Goal: Transaction & Acquisition: Purchase product/service

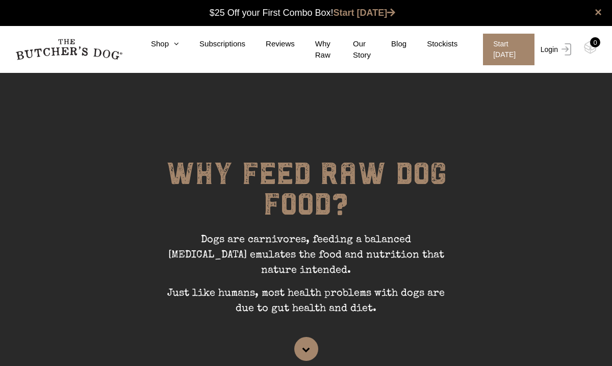
click at [560, 48] on img at bounding box center [564, 49] width 13 height 12
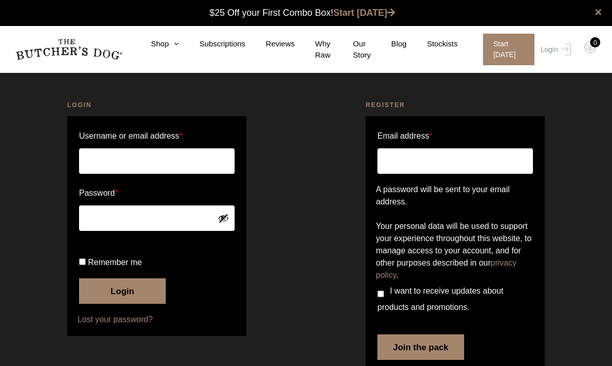
scroll to position [1, 0]
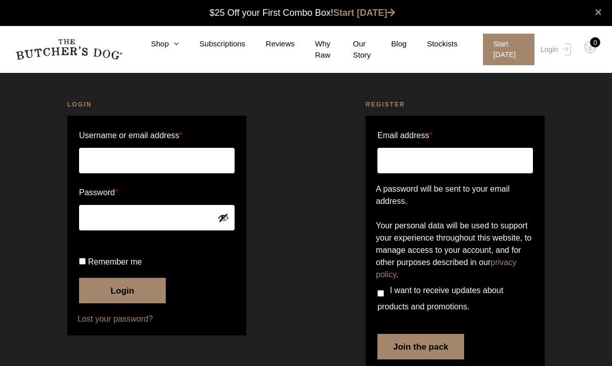
click at [197, 162] on input "Username or email address *" at bounding box center [157, 160] width 156 height 25
type input "[PERSON_NAME][EMAIL_ADDRESS][DOMAIN_NAME]"
click at [145, 303] on button "Login" at bounding box center [122, 290] width 87 height 25
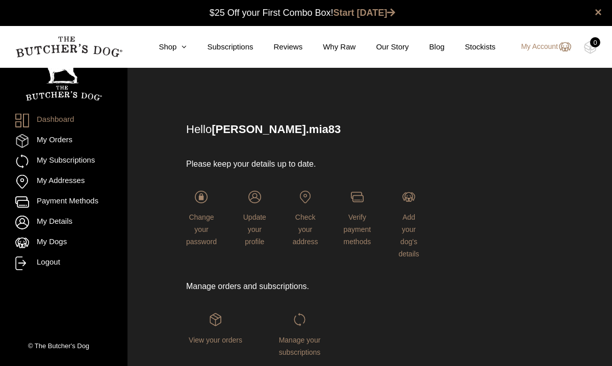
scroll to position [1, 0]
click at [179, 45] on icon at bounding box center [181, 47] width 10 height 8
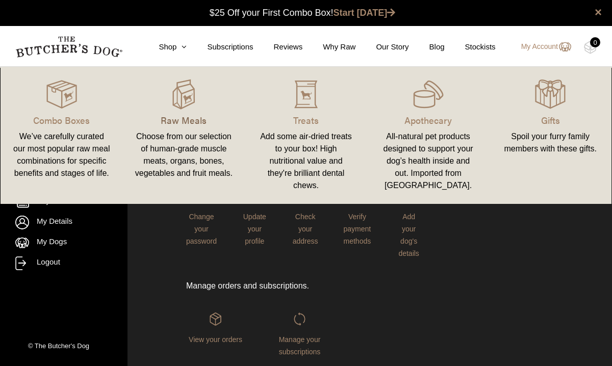
click at [191, 123] on p "Raw Meals" at bounding box center [184, 120] width 98 height 14
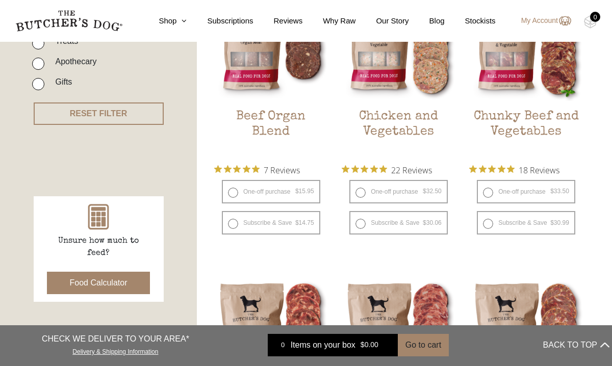
scroll to position [326, 0]
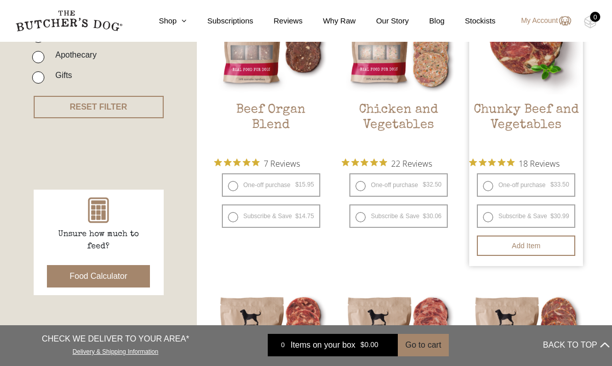
click at [535, 183] on label "One-off purchase $ 33.50 — or subscribe and save 7.5%" at bounding box center [526, 184] width 98 height 23
radio input "true"
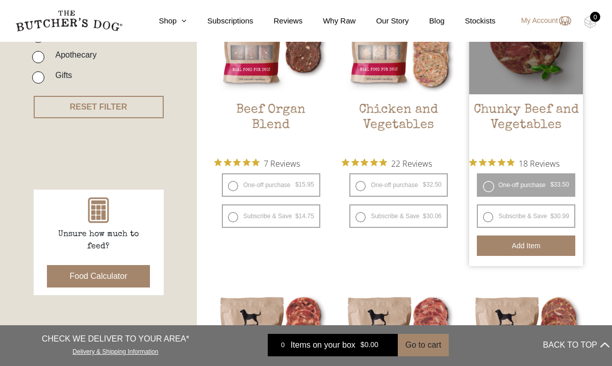
click at [519, 248] on button "Add item" at bounding box center [526, 246] width 98 height 20
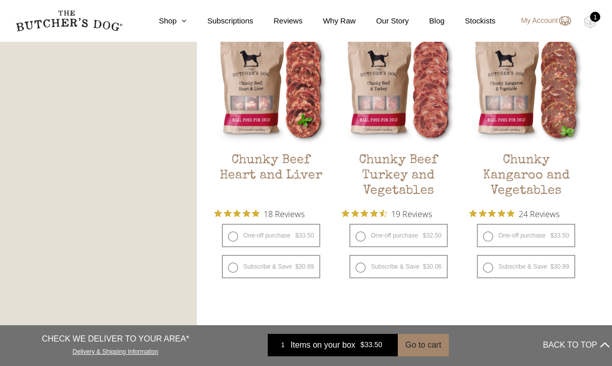
scroll to position [618, 0]
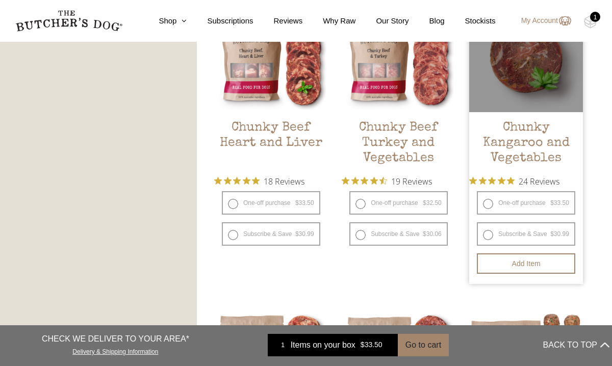
click at [538, 203] on label "One-off purchase $ 33.50 — or subscribe and save 7.5%" at bounding box center [526, 202] width 98 height 23
radio input "true"
radio input "false"
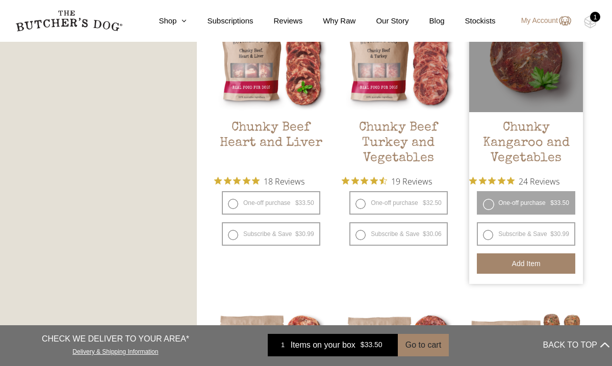
click at [524, 267] on button "Add item" at bounding box center [526, 263] width 98 height 20
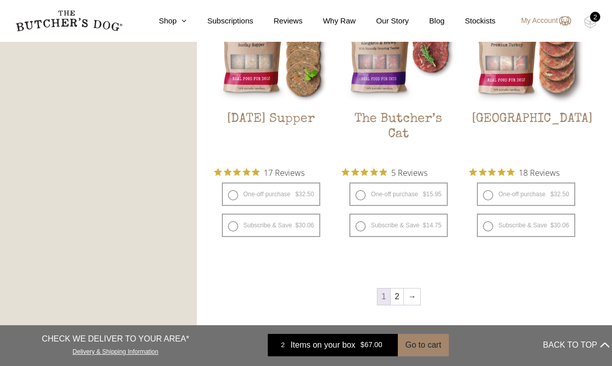
scroll to position [1256, 0]
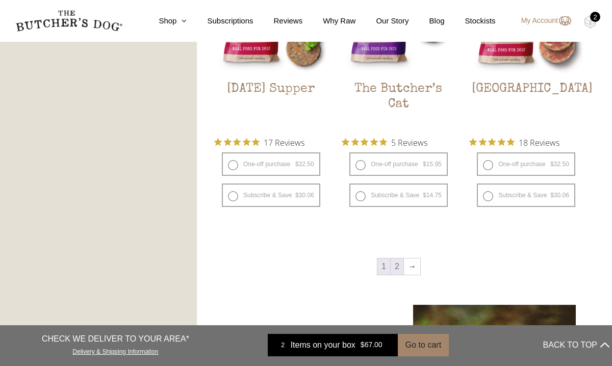
click at [397, 267] on link "2" at bounding box center [397, 267] width 13 height 16
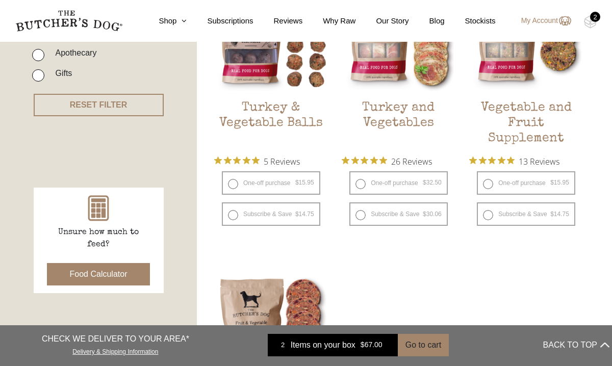
scroll to position [337, 0]
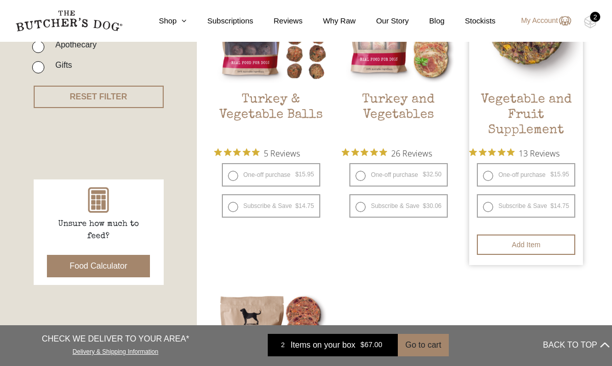
click at [535, 173] on label "One-off purchase $ 15.95 — or subscribe and save 7.5%" at bounding box center [526, 174] width 98 height 23
radio input "true"
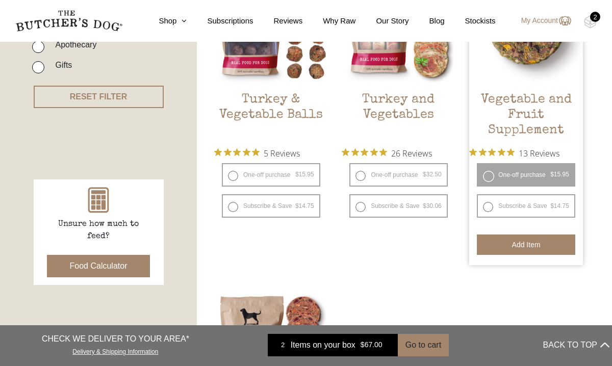
click at [537, 247] on button "Add item" at bounding box center [526, 245] width 98 height 20
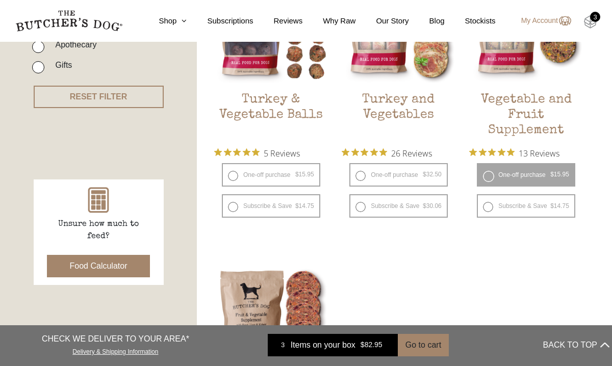
click at [592, 23] on img at bounding box center [590, 21] width 13 height 13
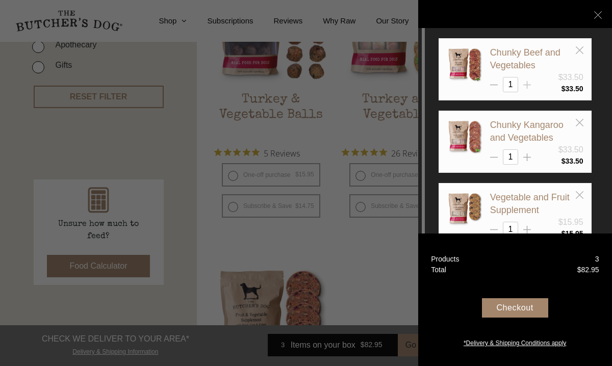
click at [530, 82] on icon at bounding box center [527, 85] width 8 height 8
type input "2"
click at [527, 156] on line at bounding box center [527, 157] width 0 height 8
type input "2"
click at [527, 226] on line at bounding box center [527, 230] width 0 height 8
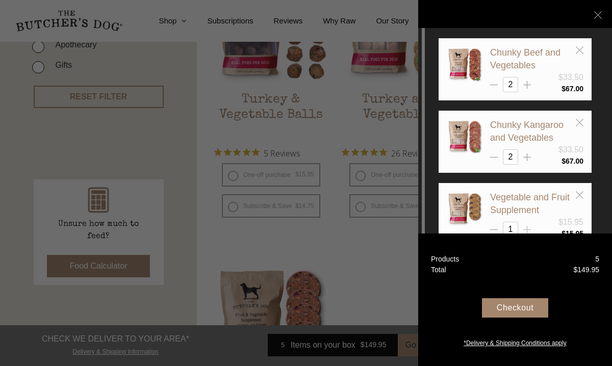
type input "2"
click at [507, 308] on div "Checkout" at bounding box center [515, 307] width 66 height 19
